Goal: Task Accomplishment & Management: Manage account settings

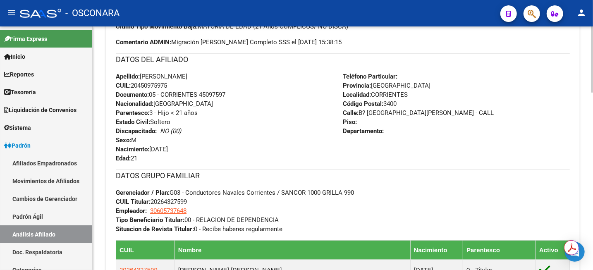
scroll to position [310, 0]
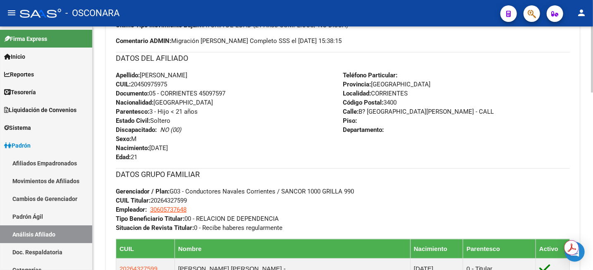
click at [166, 200] on span "CUIL Titular: 20264327599" at bounding box center [151, 200] width 71 height 7
copy span "20264327599"
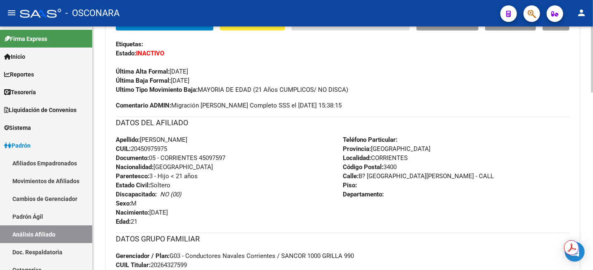
scroll to position [258, 0]
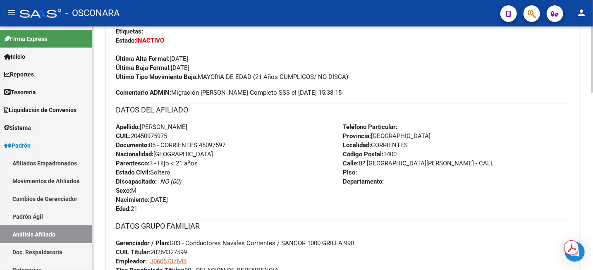
click at [480, 117] on div "DATOS DEL AFILIADO" at bounding box center [343, 113] width 454 height 19
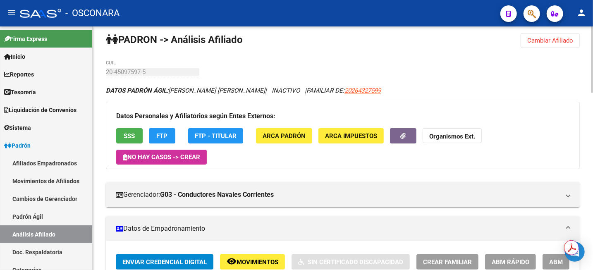
scroll to position [0, 0]
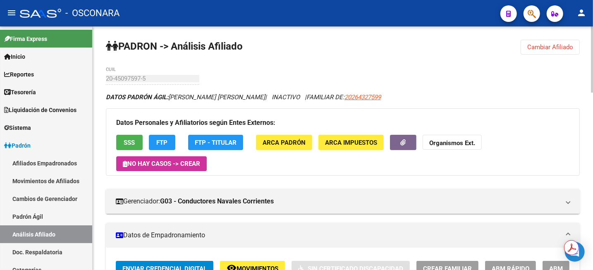
click at [556, 50] on button "Cambiar Afiliado" at bounding box center [550, 47] width 59 height 15
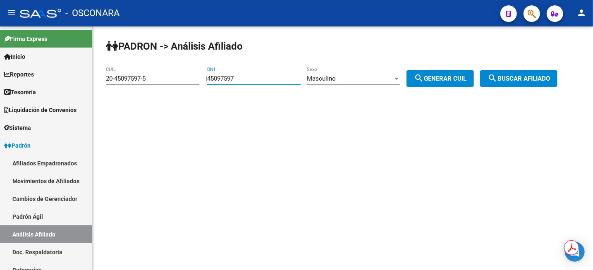
click at [268, 78] on input "45097597" at bounding box center [253, 78] width 93 height 7
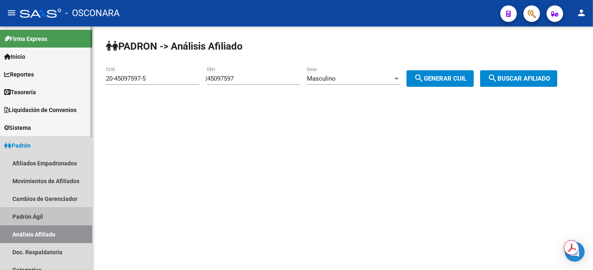
click at [33, 218] on link "Padrón Ágil" at bounding box center [46, 217] width 92 height 18
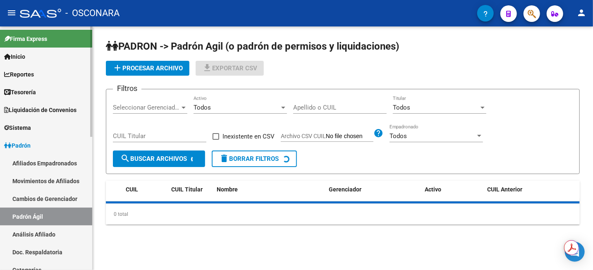
click at [41, 231] on link "Análisis Afiliado" at bounding box center [46, 234] width 92 height 18
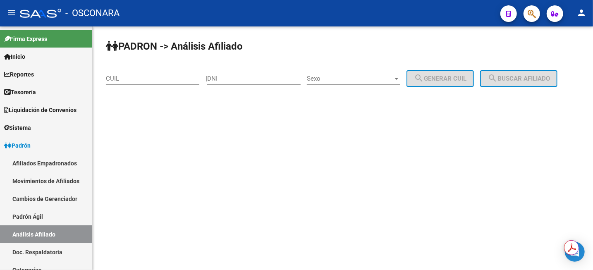
click at [262, 79] on input "DNI" at bounding box center [253, 78] width 93 height 7
type input "44142228"
click at [373, 81] on span "Sexo" at bounding box center [350, 78] width 86 height 7
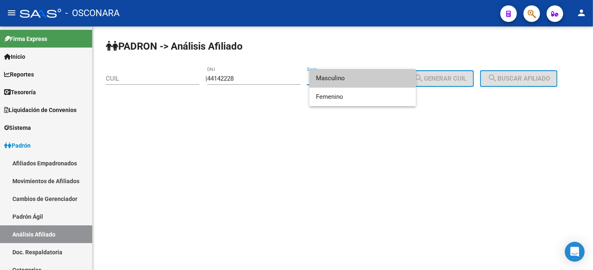
click at [366, 77] on span "Masculino" at bounding box center [362, 78] width 93 height 19
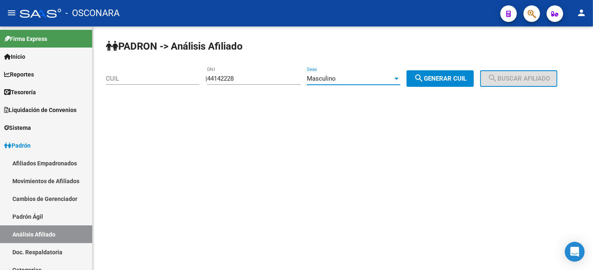
drag, startPoint x: 439, startPoint y: 79, endPoint x: 445, endPoint y: 80, distance: 6.3
click at [440, 80] on span "search Generar CUIL" at bounding box center [440, 78] width 53 height 7
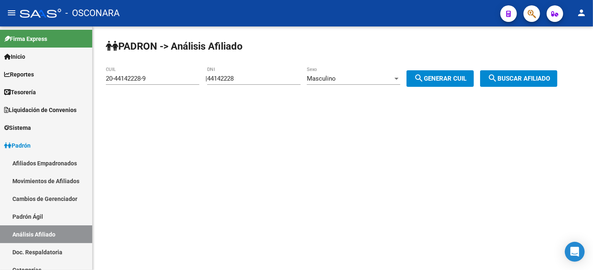
click at [550, 78] on span "search Buscar afiliado" at bounding box center [519, 78] width 62 height 7
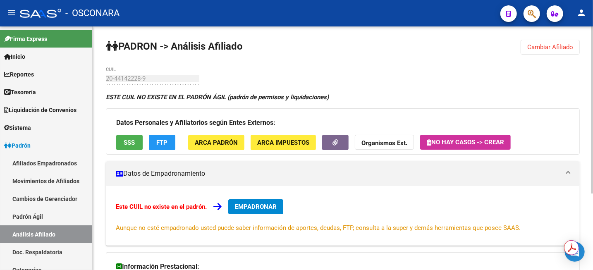
click at [559, 42] on button "Cambiar Afiliado" at bounding box center [550, 47] width 59 height 15
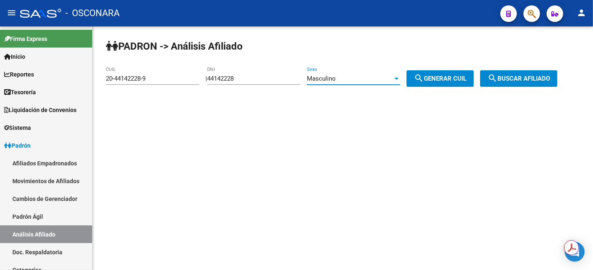
click at [392, 78] on div "Masculino" at bounding box center [350, 78] width 86 height 7
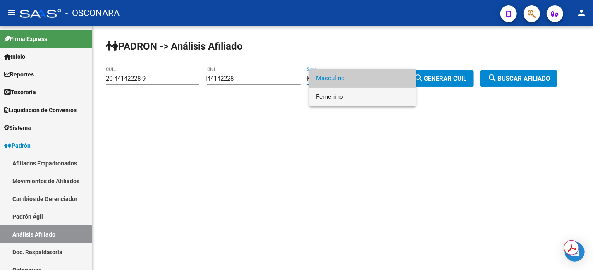
click at [379, 97] on span "Femenino" at bounding box center [362, 97] width 93 height 19
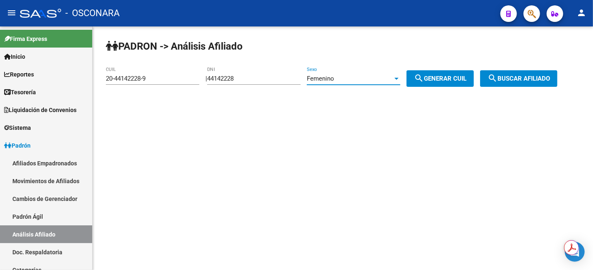
drag, startPoint x: 453, startPoint y: 74, endPoint x: 488, endPoint y: 74, distance: 34.7
click at [454, 74] on button "search Generar CUIL" at bounding box center [440, 78] width 67 height 17
click at [511, 77] on span "search Buscar afiliado" at bounding box center [519, 78] width 62 height 7
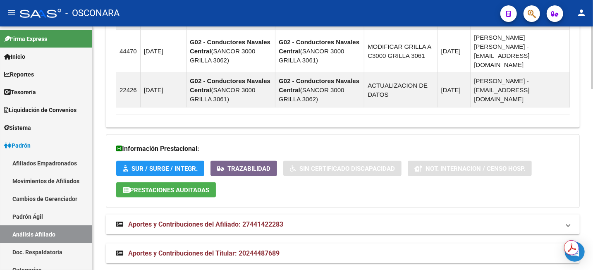
scroll to position [698, 0]
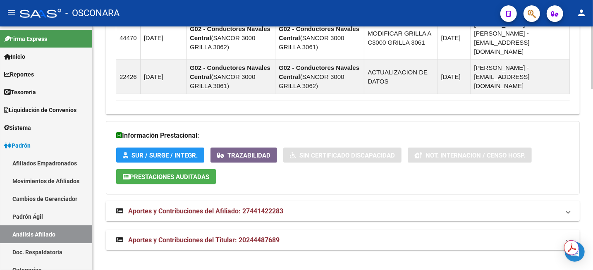
click at [268, 212] on span "Aportes y Contribuciones del Afiliado: 27441422283" at bounding box center [205, 211] width 155 height 8
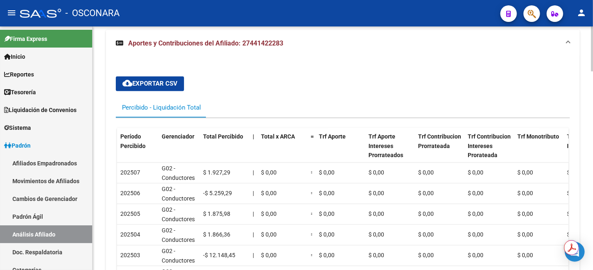
scroll to position [853, 0]
click at [249, 47] on span "Aportes y Contribuciones del Afiliado: 27441422283" at bounding box center [205, 43] width 155 height 8
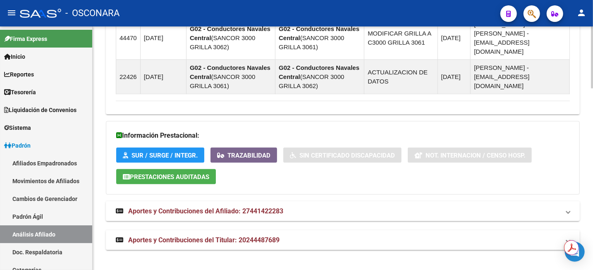
scroll to position [698, 0]
copy span "27441422283"
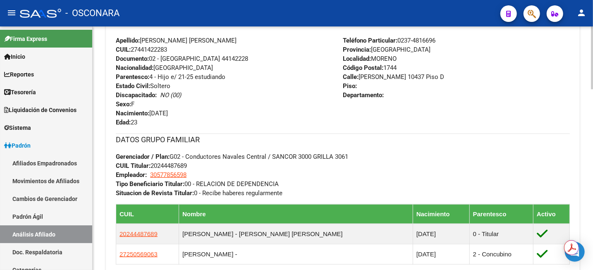
scroll to position [78, 0]
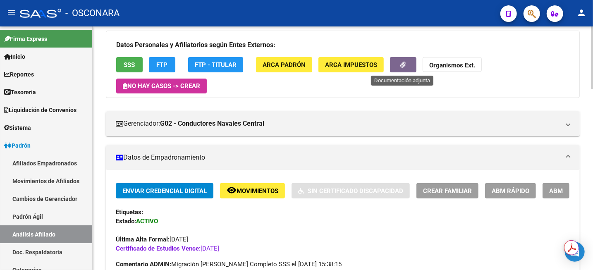
click at [404, 58] on button "button" at bounding box center [403, 64] width 26 height 15
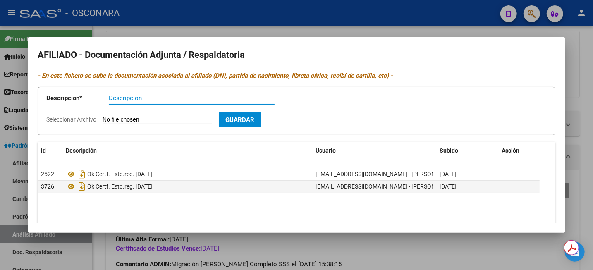
click at [592, 98] on div at bounding box center [296, 135] width 593 height 270
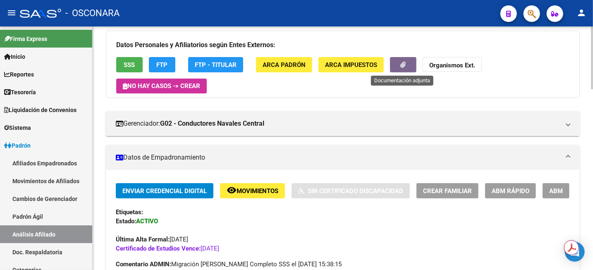
click at [401, 65] on icon "button" at bounding box center [403, 65] width 5 height 6
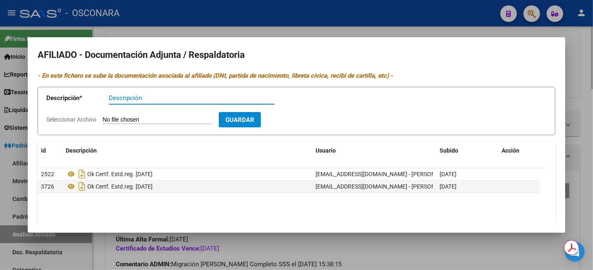
click at [588, 67] on div at bounding box center [296, 135] width 593 height 270
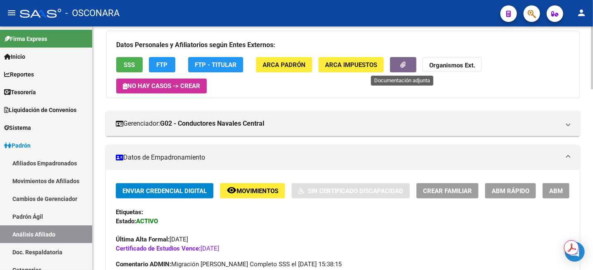
click at [412, 65] on button "button" at bounding box center [403, 64] width 26 height 15
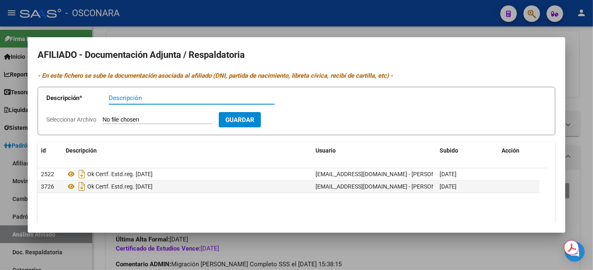
click at [582, 82] on div at bounding box center [296, 135] width 593 height 270
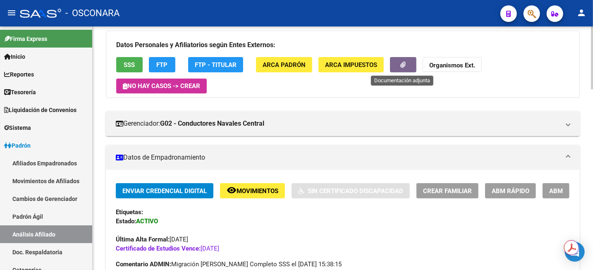
click at [405, 68] on span "button" at bounding box center [403, 64] width 5 height 7
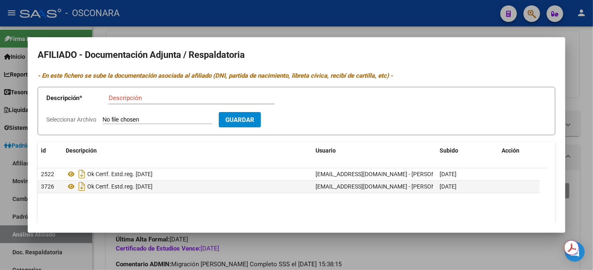
click at [584, 75] on div at bounding box center [296, 135] width 593 height 270
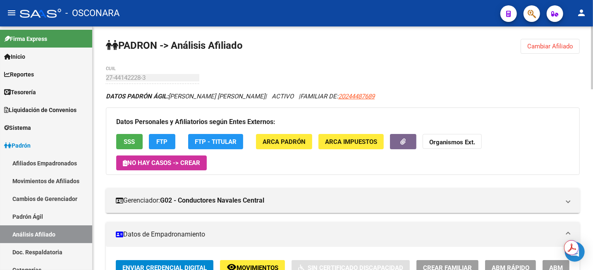
scroll to position [0, 0]
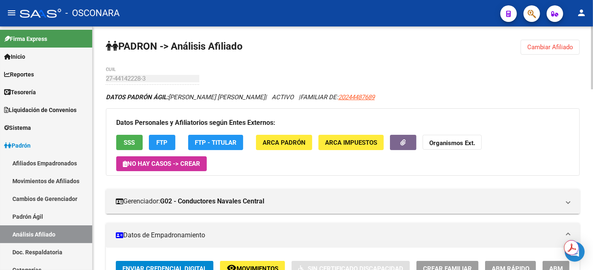
click at [543, 48] on span "Cambiar Afiliado" at bounding box center [550, 46] width 46 height 7
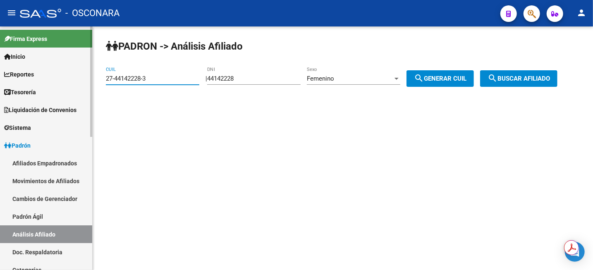
drag, startPoint x: 151, startPoint y: 81, endPoint x: 70, endPoint y: 87, distance: 80.4
click at [70, 87] on mat-sidenav-container "Firma Express Inicio Instructivos Contacto OS Reportes Tablero de Control Ingre…" at bounding box center [296, 148] width 593 height 244
paste input "03772063-7"
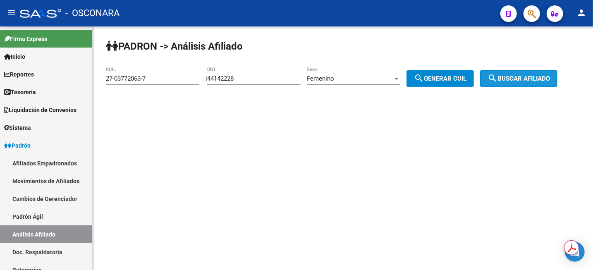
click at [540, 83] on button "search Buscar afiliado" at bounding box center [518, 78] width 77 height 17
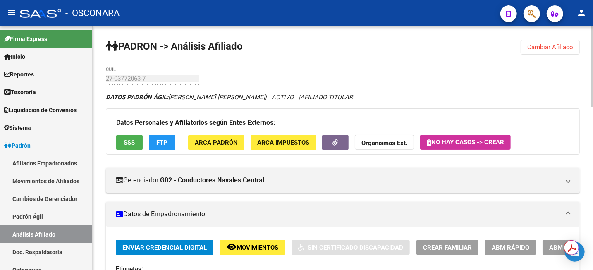
click at [547, 47] on span "Cambiar Afiliado" at bounding box center [550, 46] width 46 height 7
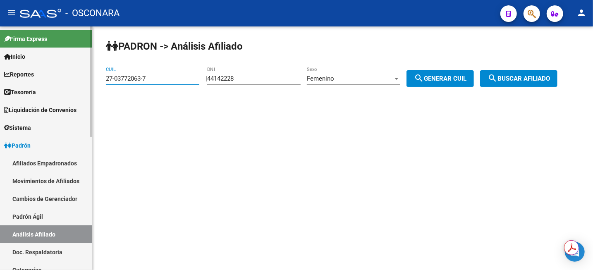
drag, startPoint x: 159, startPoint y: 81, endPoint x: 79, endPoint y: 79, distance: 80.3
click at [79, 79] on mat-sidenav-container "Firma Express Inicio Instructivos Contacto OS Reportes Tablero de Control Ingre…" at bounding box center [296, 148] width 593 height 244
paste input "3-38521533-9"
type input "23-38521533-9"
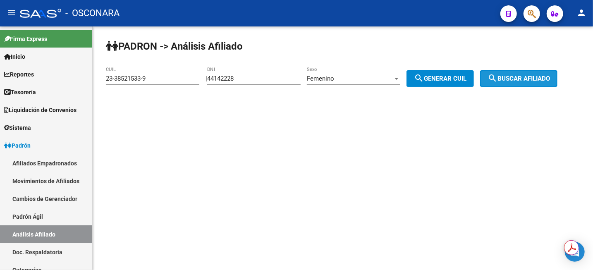
click at [535, 81] on span "search Buscar afiliado" at bounding box center [519, 78] width 62 height 7
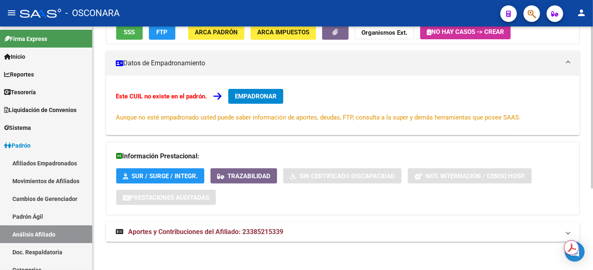
scroll to position [122, 0]
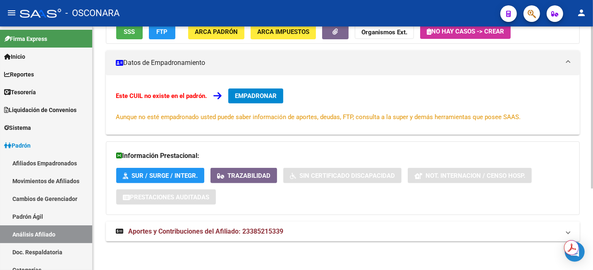
click at [253, 227] on strong "Aportes y Contribuciones del Afiliado: 23385215339" at bounding box center [199, 231] width 167 height 9
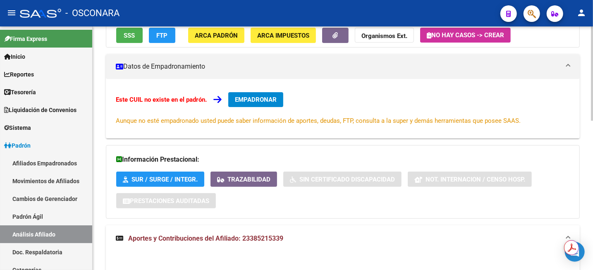
scroll to position [0, 0]
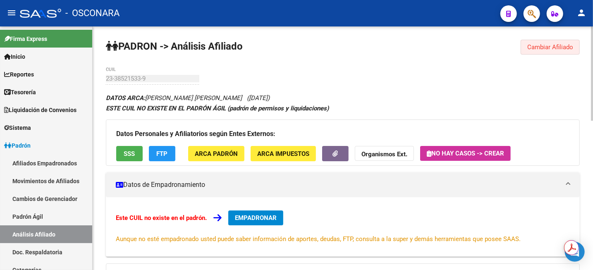
click at [541, 40] on button "Cambiar Afiliado" at bounding box center [550, 47] width 59 height 15
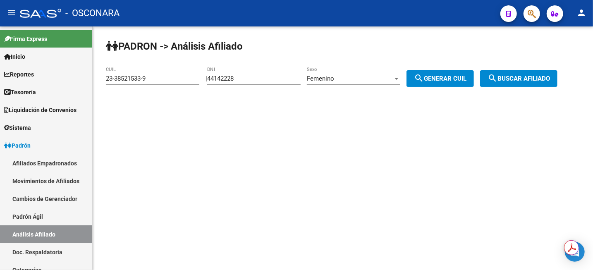
click at [242, 77] on input "44142228" at bounding box center [253, 78] width 93 height 7
paste input "5993412"
type input "45993412"
click at [393, 78] on div "Femenino" at bounding box center [350, 78] width 86 height 7
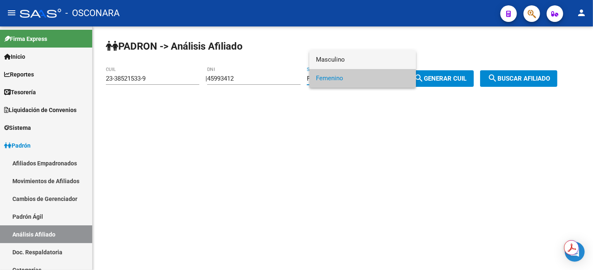
click at [385, 63] on span "Masculino" at bounding box center [362, 59] width 93 height 19
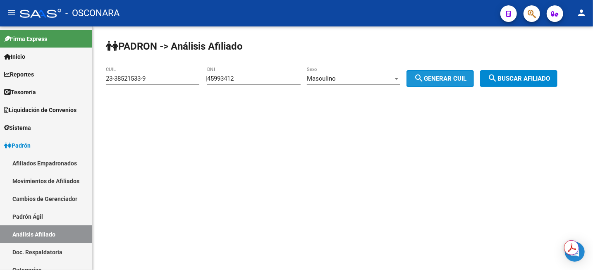
click at [434, 79] on span "search Generar CUIL" at bounding box center [440, 78] width 53 height 7
type input "20-45993412-0"
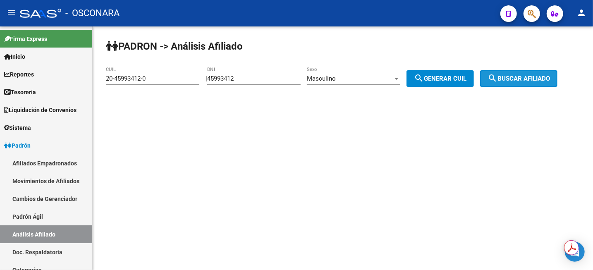
click at [526, 80] on span "search Buscar afiliado" at bounding box center [519, 78] width 62 height 7
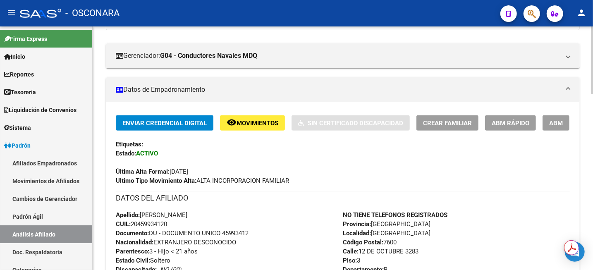
scroll to position [155, 0]
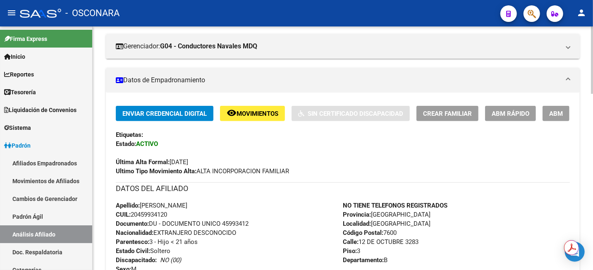
click at [556, 113] on span "ABM" at bounding box center [556, 113] width 14 height 7
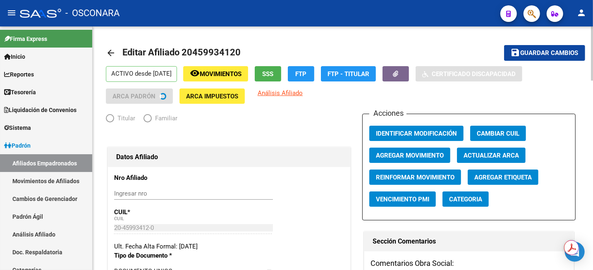
radio input "true"
type input "30-71779591-8"
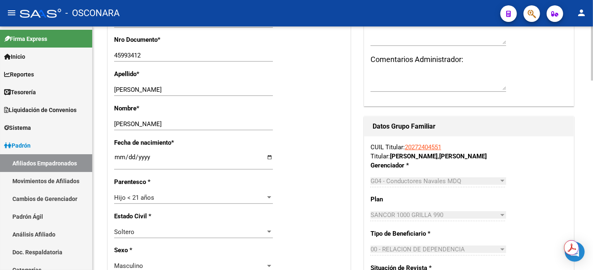
scroll to position [258, 0]
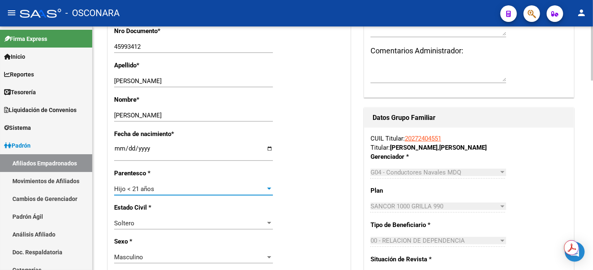
click at [263, 187] on div "Hijo < 21 años" at bounding box center [189, 188] width 151 height 7
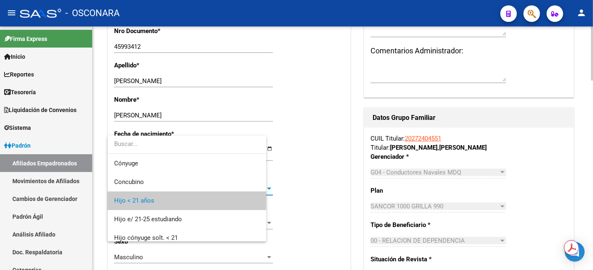
scroll to position [12, 0]
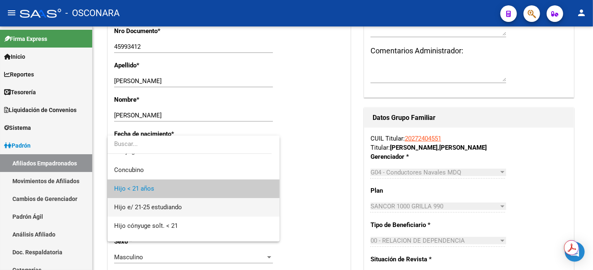
click at [183, 210] on span "Hijo e/ 21-25 estudiando" at bounding box center [193, 207] width 159 height 19
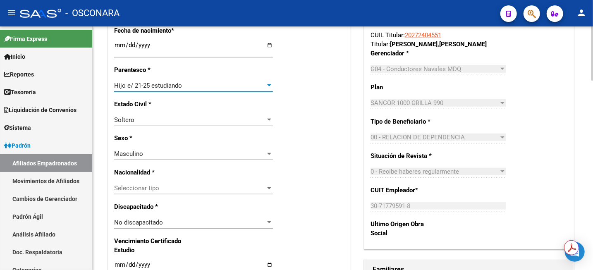
scroll to position [414, 0]
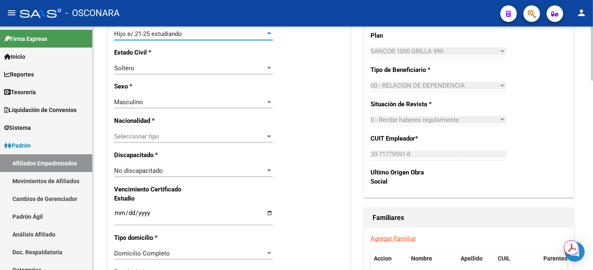
click at [123, 215] on input "Ingresar fecha" at bounding box center [193, 216] width 159 height 13
type input "[DATE]"
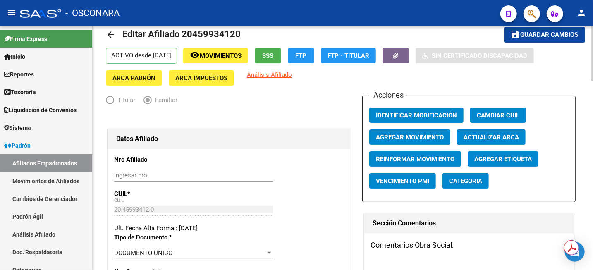
scroll to position [0, 0]
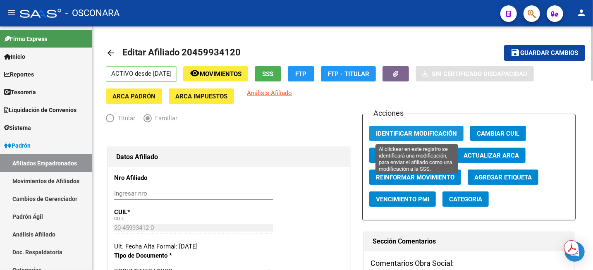
click at [441, 132] on span "Identificar Modificación" at bounding box center [416, 133] width 81 height 7
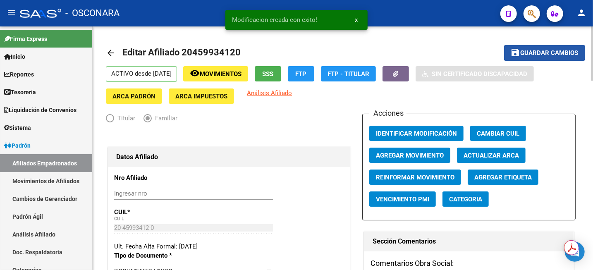
click at [530, 52] on span "Guardar cambios" at bounding box center [550, 53] width 58 height 7
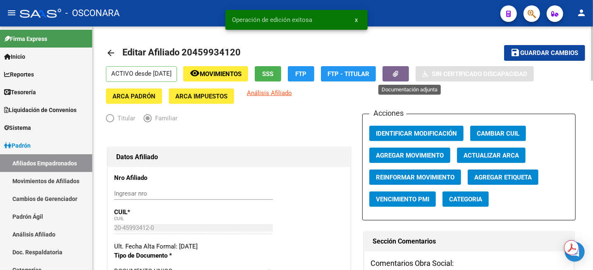
click at [399, 74] on icon "button" at bounding box center [395, 74] width 5 height 6
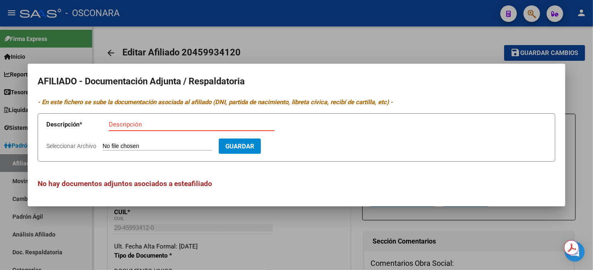
click at [356, 31] on div at bounding box center [296, 135] width 593 height 270
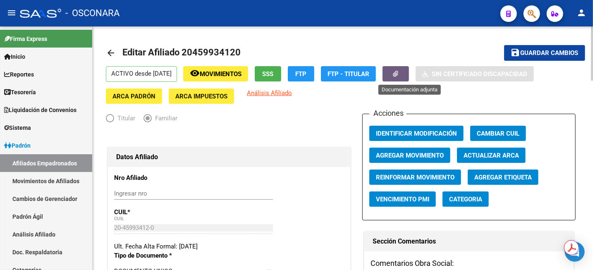
click at [399, 77] on span "button" at bounding box center [395, 73] width 5 height 7
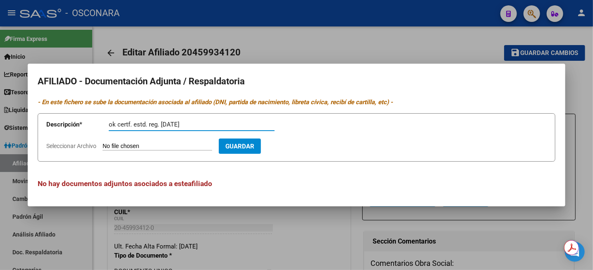
type input "ok certf. estd. reg. [DATE]"
type input "C:\fakepath\WhatsApp Image [DATE] 14.35.21.jpeg"
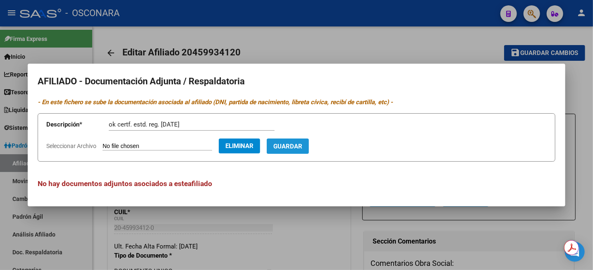
click at [302, 148] on span "Guardar" at bounding box center [287, 146] width 29 height 7
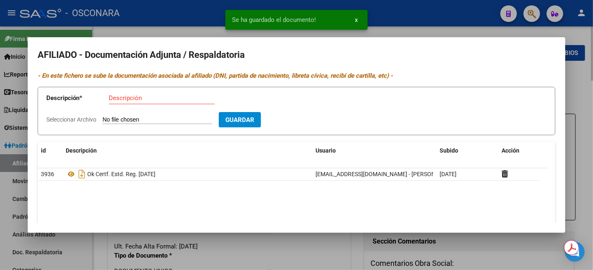
click at [588, 90] on div at bounding box center [296, 135] width 593 height 270
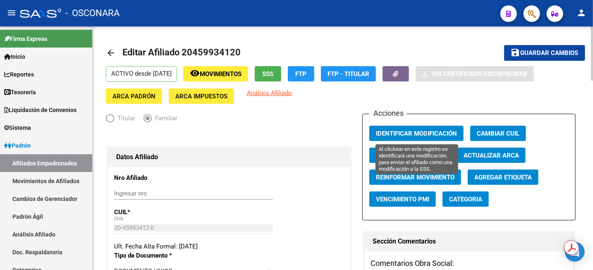
click at [421, 128] on button "Identificar Modificación" at bounding box center [416, 133] width 94 height 15
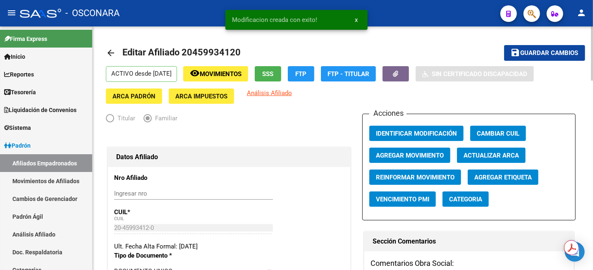
click at [526, 48] on button "save Guardar cambios" at bounding box center [544, 52] width 81 height 15
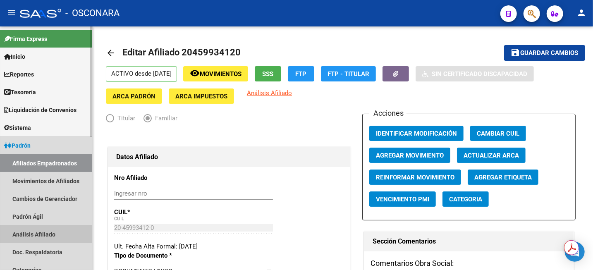
click at [40, 232] on link "Análisis Afiliado" at bounding box center [46, 234] width 92 height 18
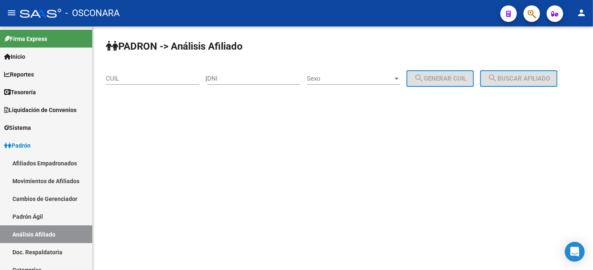
click at [266, 87] on div "DNI" at bounding box center [253, 80] width 93 height 26
click at [262, 77] on input "DNI" at bounding box center [253, 78] width 93 height 7
type input "36991543"
click at [361, 77] on span "Sexo" at bounding box center [350, 78] width 86 height 7
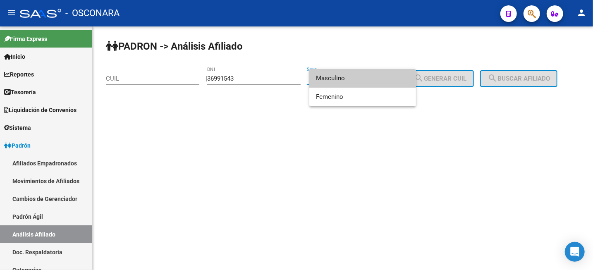
click at [365, 81] on span "Masculino" at bounding box center [362, 78] width 93 height 19
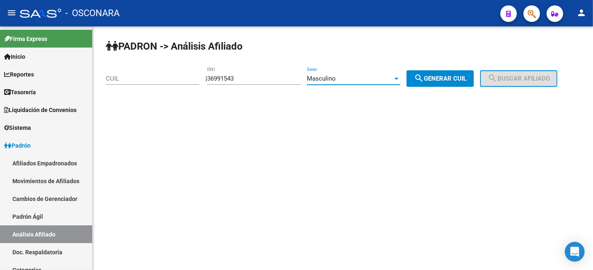
click at [466, 79] on span "search Generar CUIL" at bounding box center [440, 78] width 53 height 7
type input "20-36991543-7"
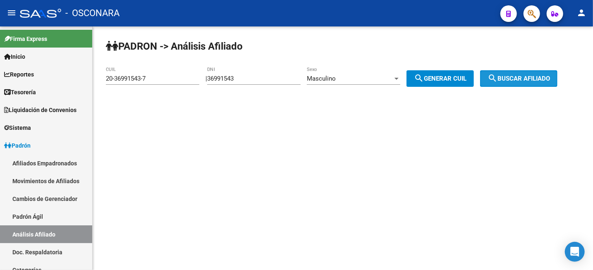
click at [512, 81] on span "search Buscar afiliado" at bounding box center [519, 78] width 62 height 7
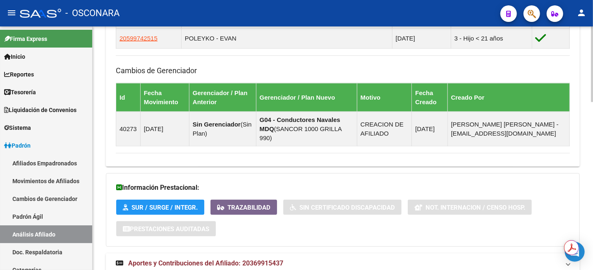
scroll to position [538, 0]
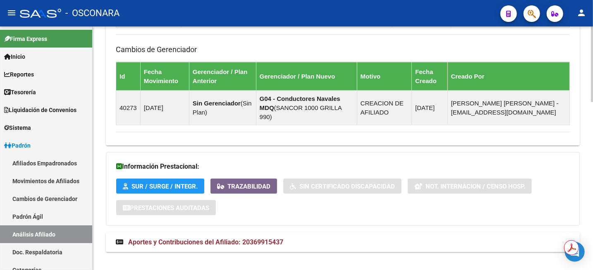
click at [265, 237] on mat-expansion-panel-header "Aportes y Contribuciones del Afiliado: 20369915437" at bounding box center [343, 242] width 474 height 20
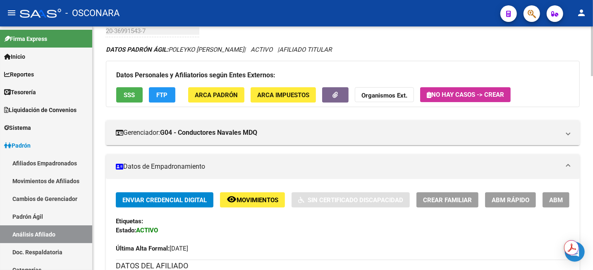
scroll to position [52, 0]
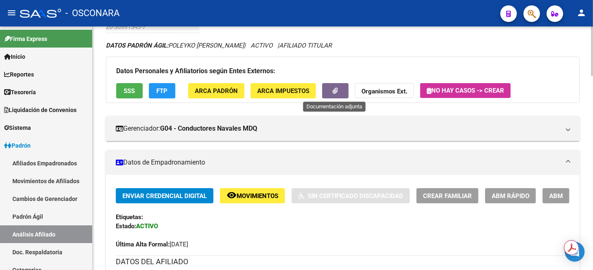
click at [344, 88] on button "button" at bounding box center [335, 90] width 26 height 15
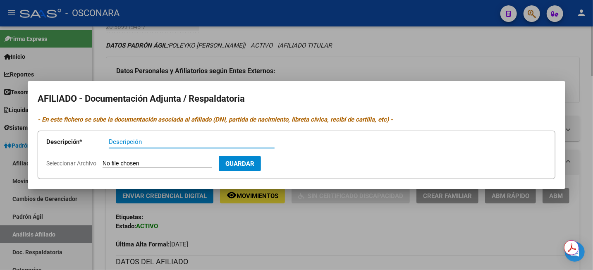
click at [399, 49] on div at bounding box center [296, 135] width 593 height 270
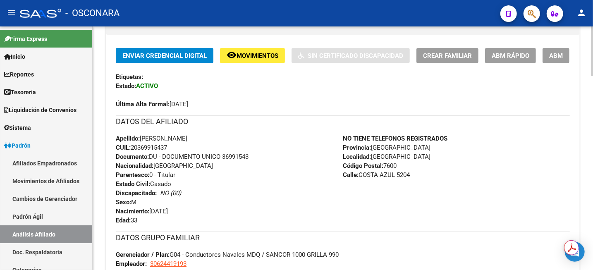
scroll to position [207, 0]
